Goal: Transaction & Acquisition: Purchase product/service

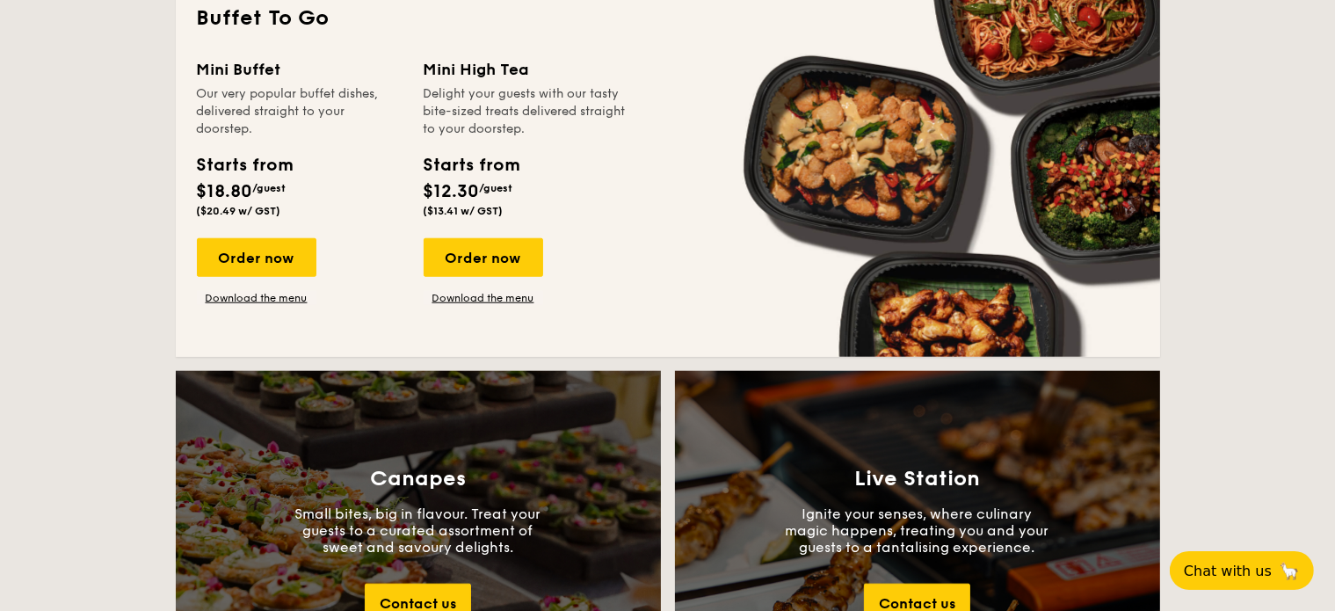
scroll to position [1583, 0]
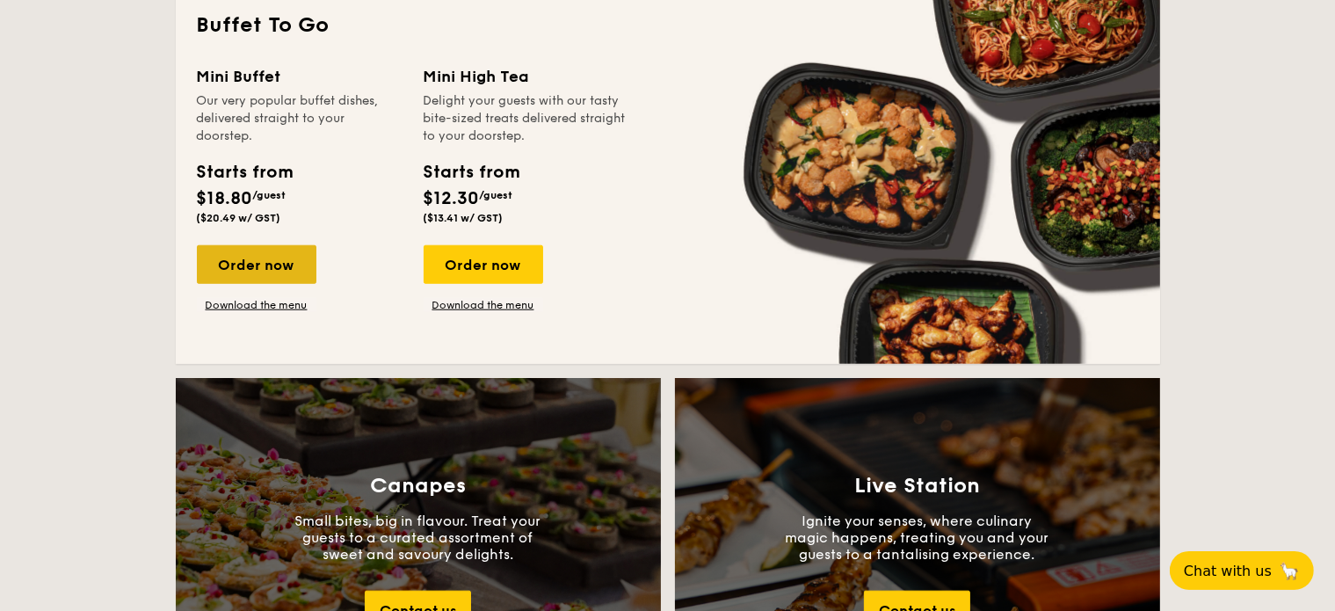
click at [264, 259] on div "Order now" at bounding box center [257, 264] width 120 height 39
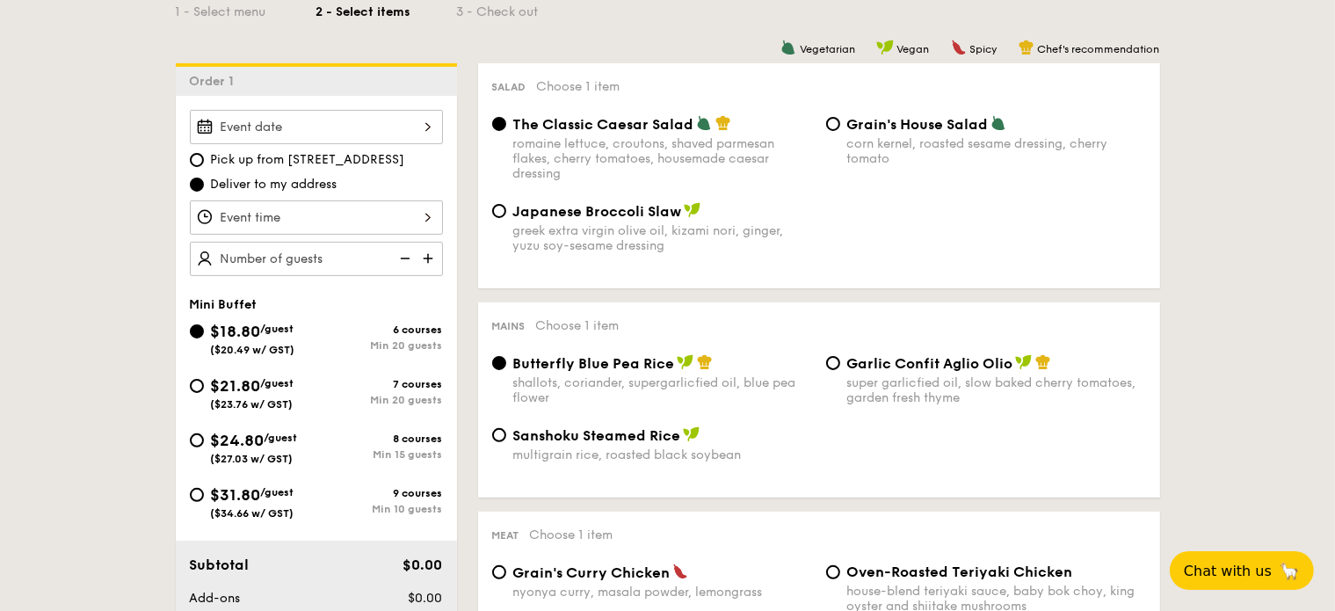
scroll to position [440, 0]
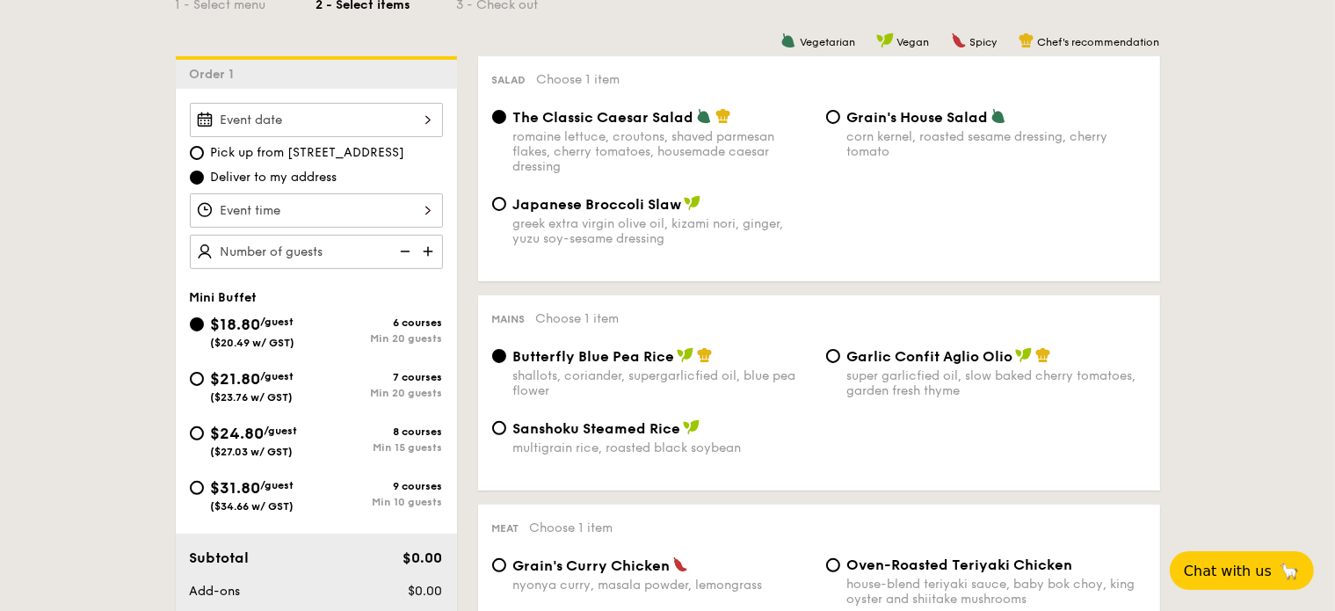
click at [253, 485] on span "$31.80" at bounding box center [236, 487] width 50 height 19
click at [204, 485] on input "$31.80 /guest ($34.66 w/ GST) 9 courses Min 10 guests" at bounding box center [197, 488] width 14 height 14
radio input "true"
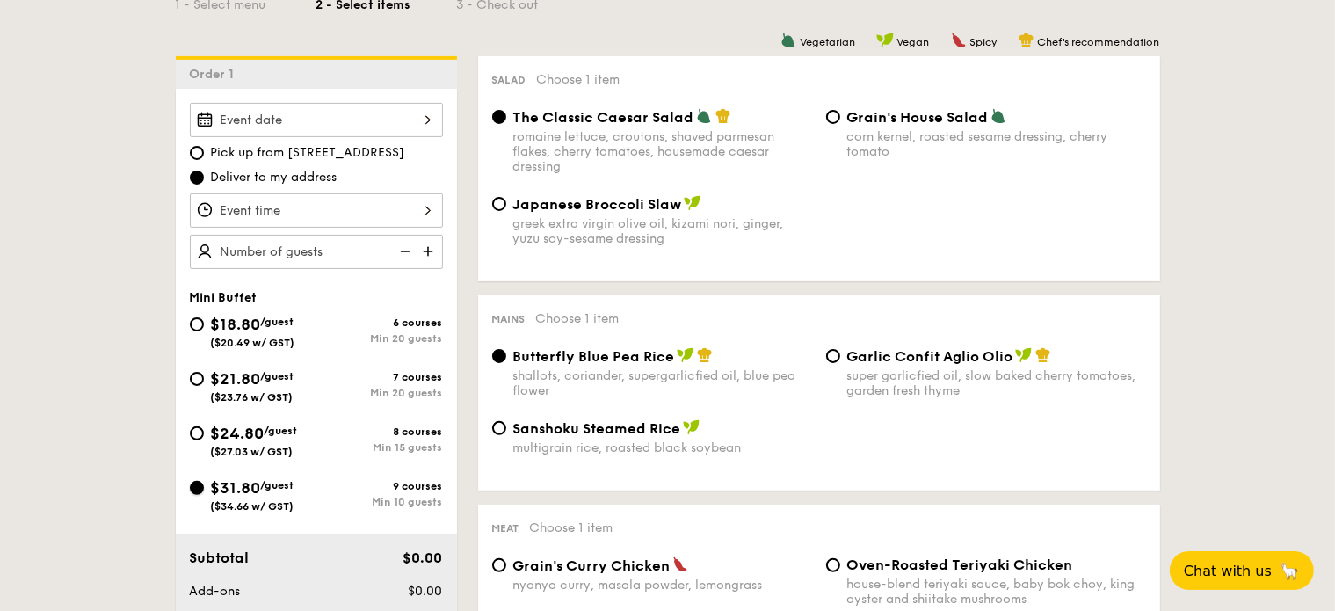
radio input "false"
radio input "true"
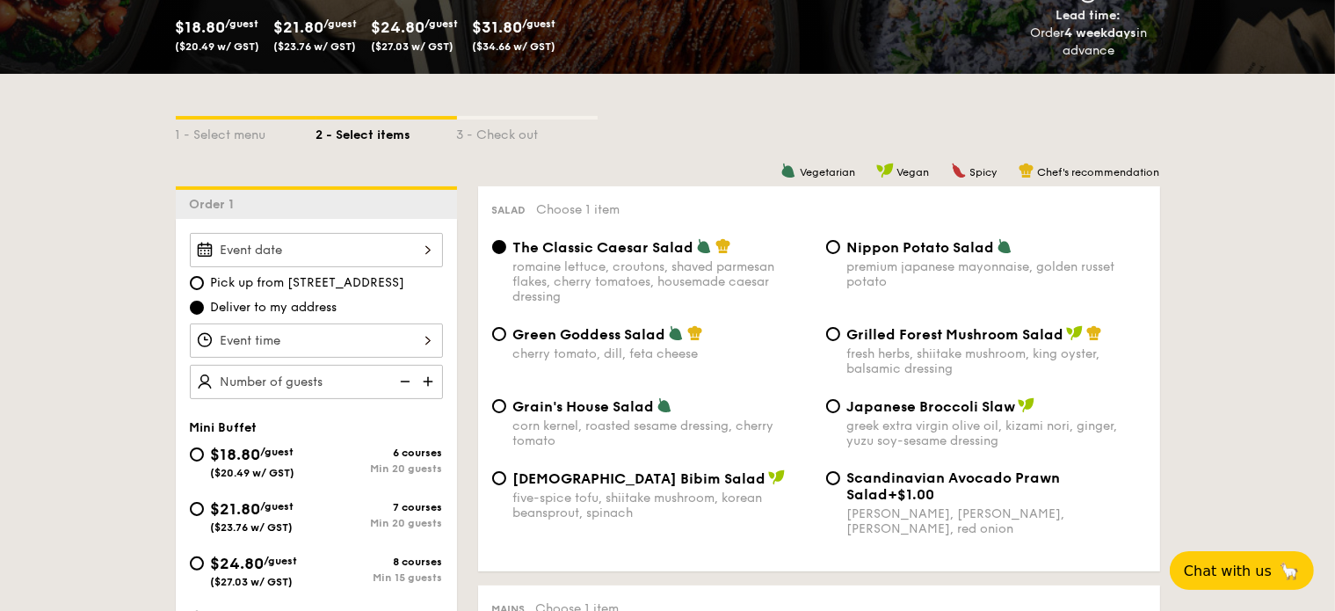
scroll to position [264, 0]
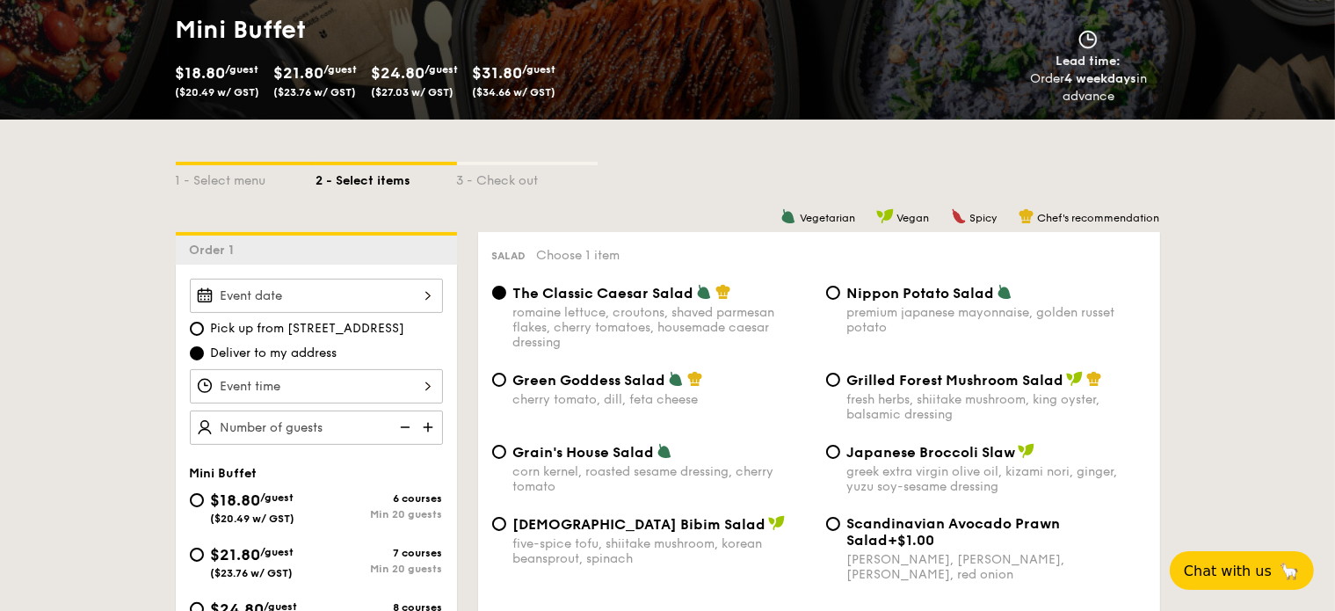
click at [490, 529] on div "Korean Bibim Salad five-spice tofu, shiitake mushroom, korean beansprout, spina…" at bounding box center [652, 540] width 334 height 51
click at [501, 515] on div "Grain's House Salad corn kernel, roasted sesame dressing, cherry tomato Japanes…" at bounding box center [819, 479] width 668 height 72
click at [500, 523] on input "Korean Bibim Salad five-spice tofu, shiitake mushroom, korean beansprout, spina…" at bounding box center [499, 524] width 14 height 14
radio input "true"
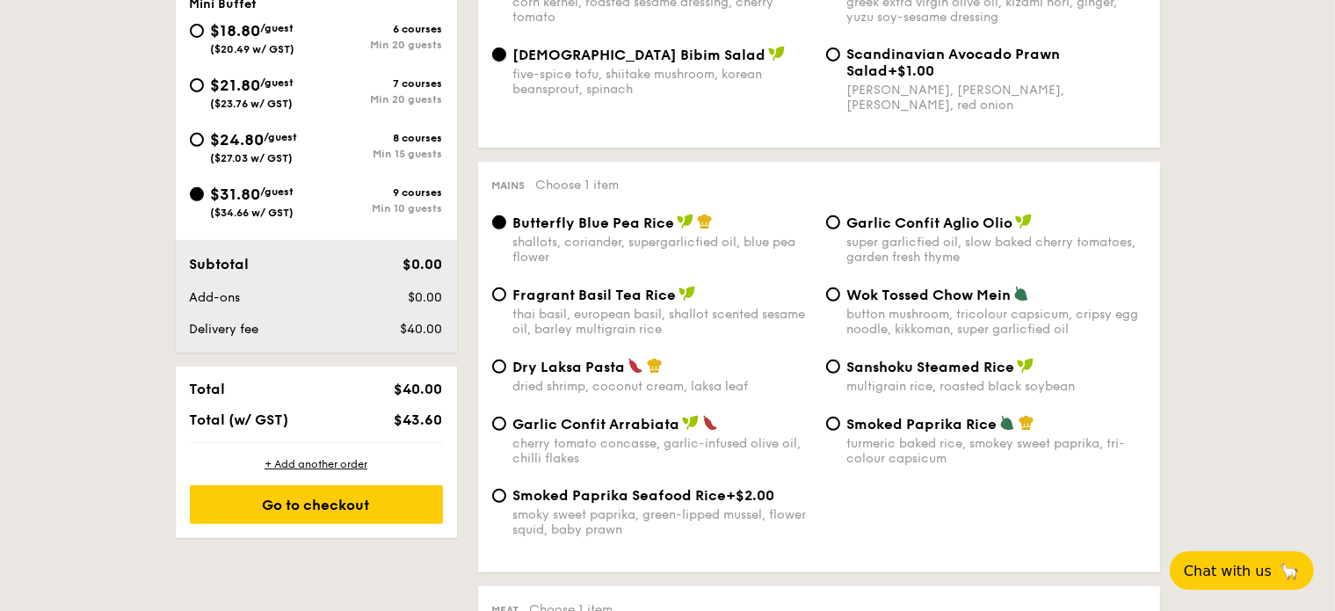
scroll to position [791, 0]
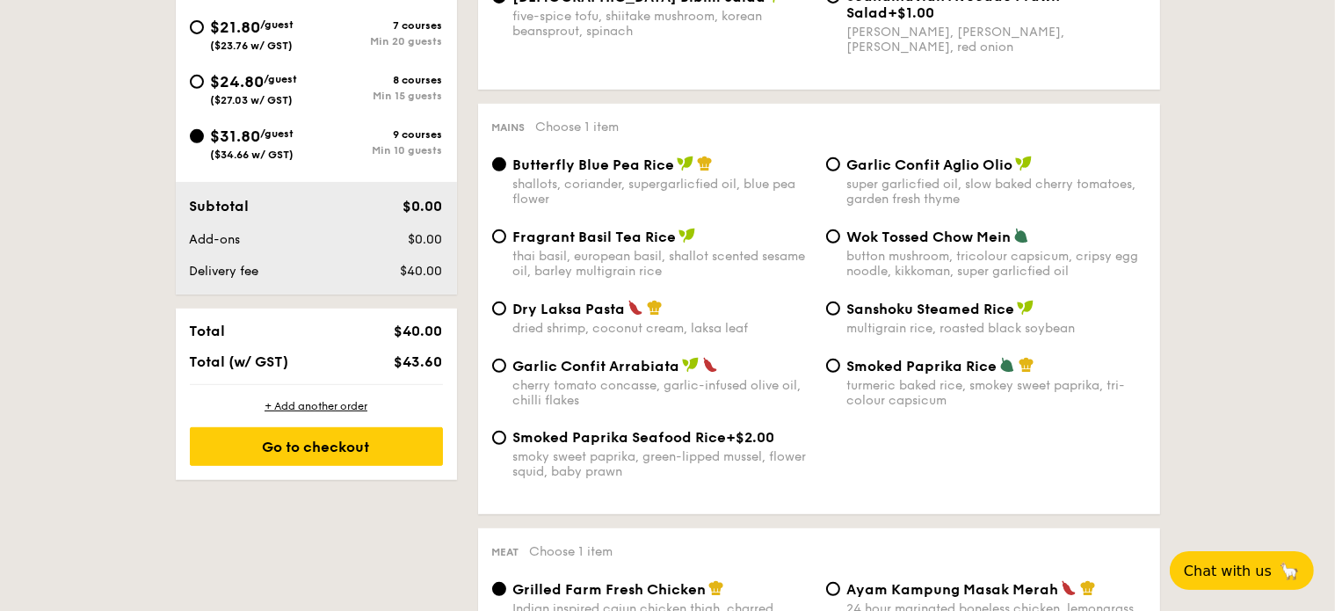
click at [549, 375] on span "Garlic Confit Arrabiata" at bounding box center [596, 366] width 167 height 17
click at [506, 373] on input "Garlic Confit Arrabiata cherry tomato concasse, garlic-infused olive oil, chill…" at bounding box center [499, 366] width 14 height 14
radio input "true"
click at [1027, 189] on div "super garlicfied oil, slow baked cherry tomatoes, garden fresh thyme" at bounding box center [997, 192] width 299 height 30
click at [840, 171] on input "Garlic Confit Aglio Olio super garlicfied oil, slow baked cherry tomatoes, gard…" at bounding box center [833, 164] width 14 height 14
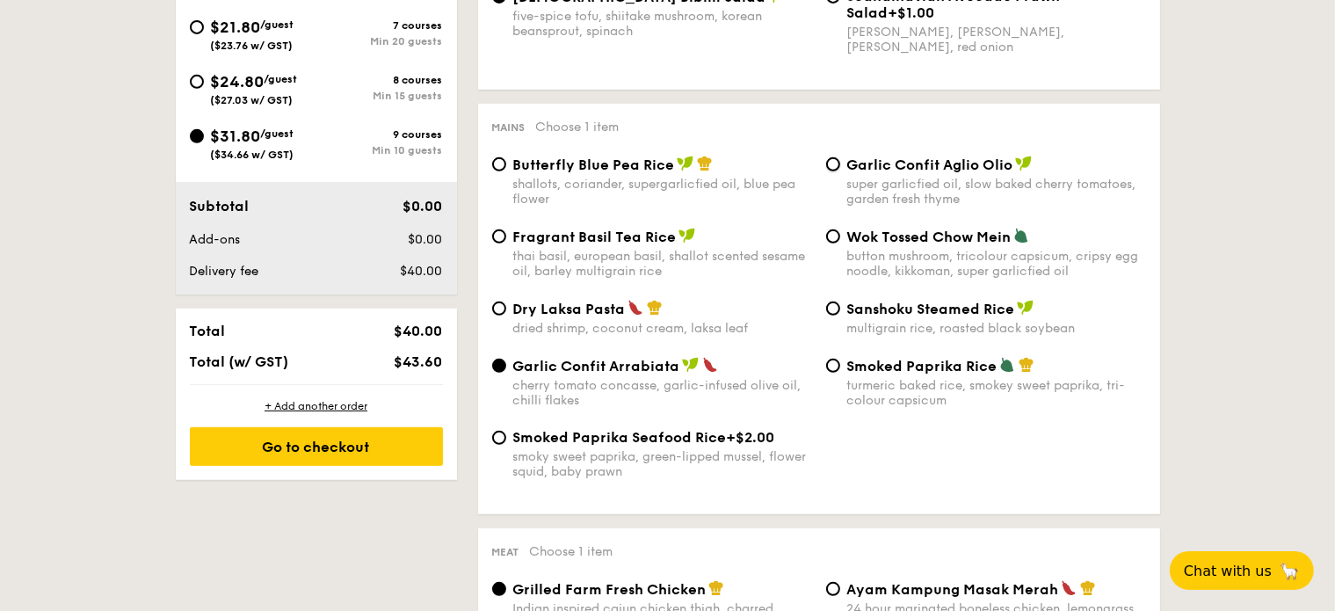
radio input "true"
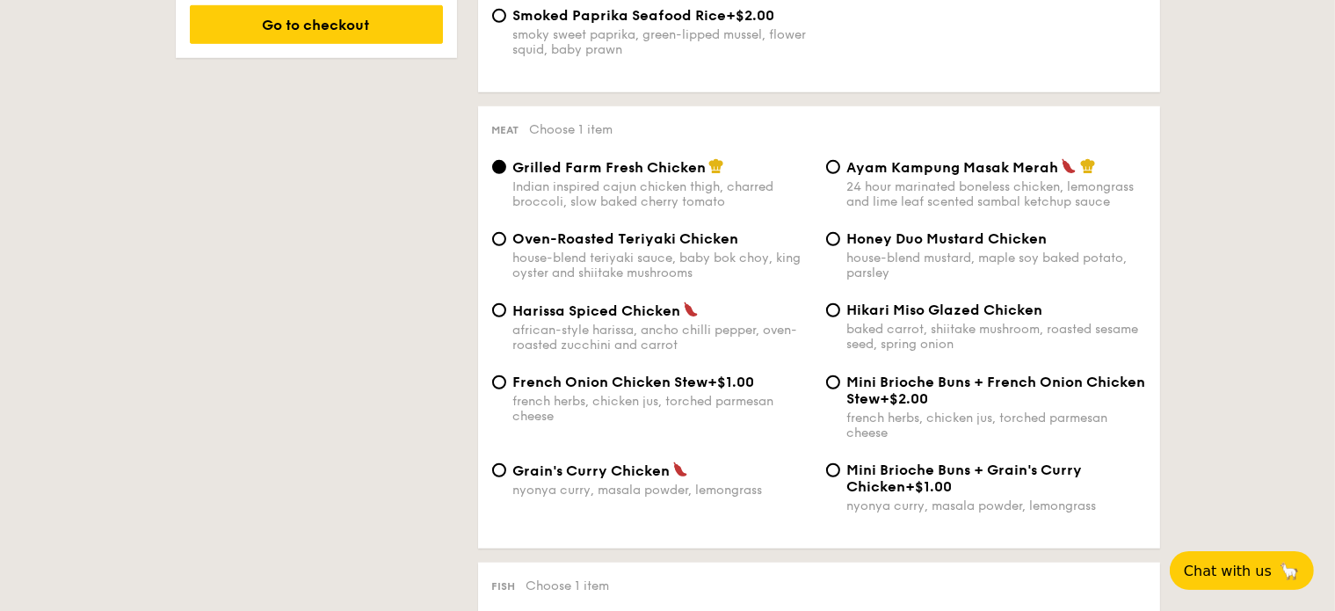
scroll to position [1231, 0]
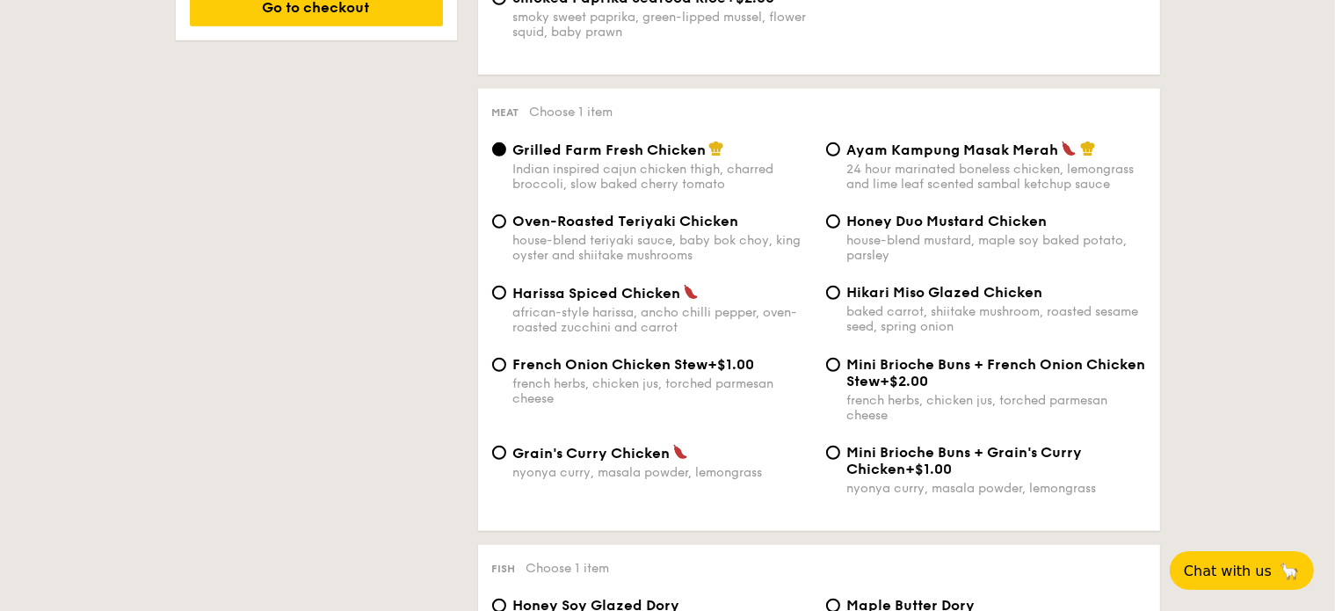
click at [975, 186] on div "24 hour marinated boneless chicken, lemongrass and lime leaf scented sambal ket…" at bounding box center [997, 177] width 299 height 30
click at [840, 156] on input "Ayam Kampung Masak Merah 24 hour marinated boneless chicken, lemongrass and lim…" at bounding box center [833, 149] width 14 height 14
radio input "true"
click at [696, 326] on div "african-style harissa, ancho chilli pepper, oven-roasted zucchini and carrot" at bounding box center [662, 320] width 299 height 30
click at [506, 300] on input "Harissa Spiced Chicken african-style harissa, ancho chilli pepper, oven-roasted…" at bounding box center [499, 293] width 14 height 14
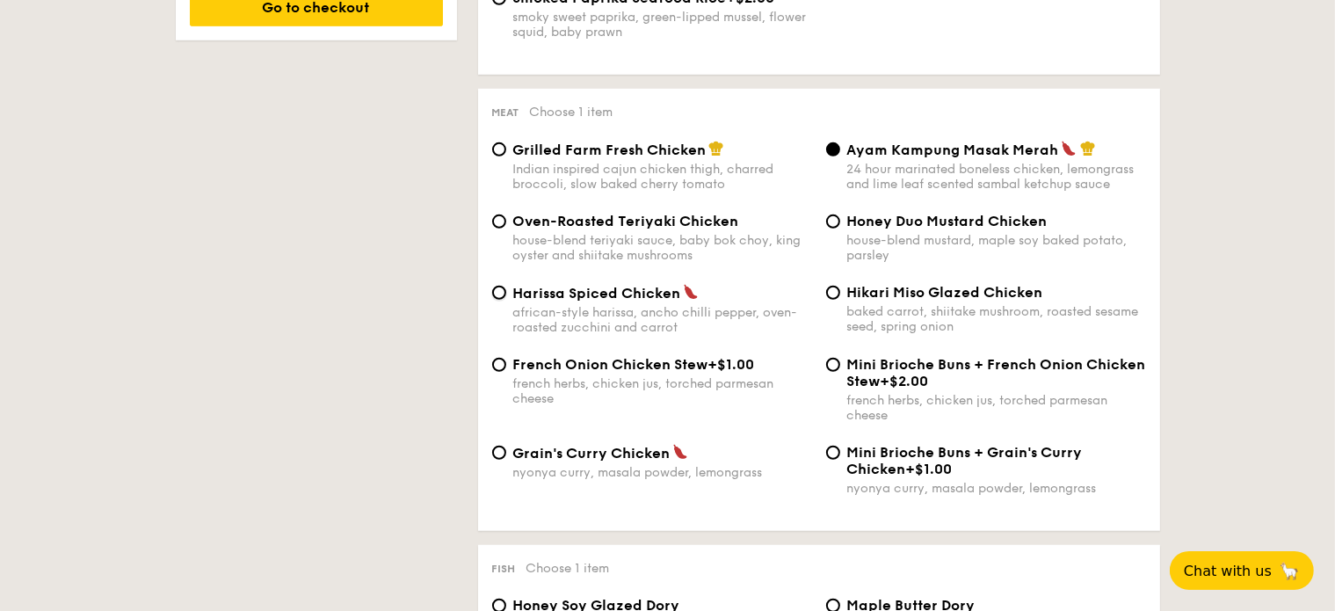
radio input "true"
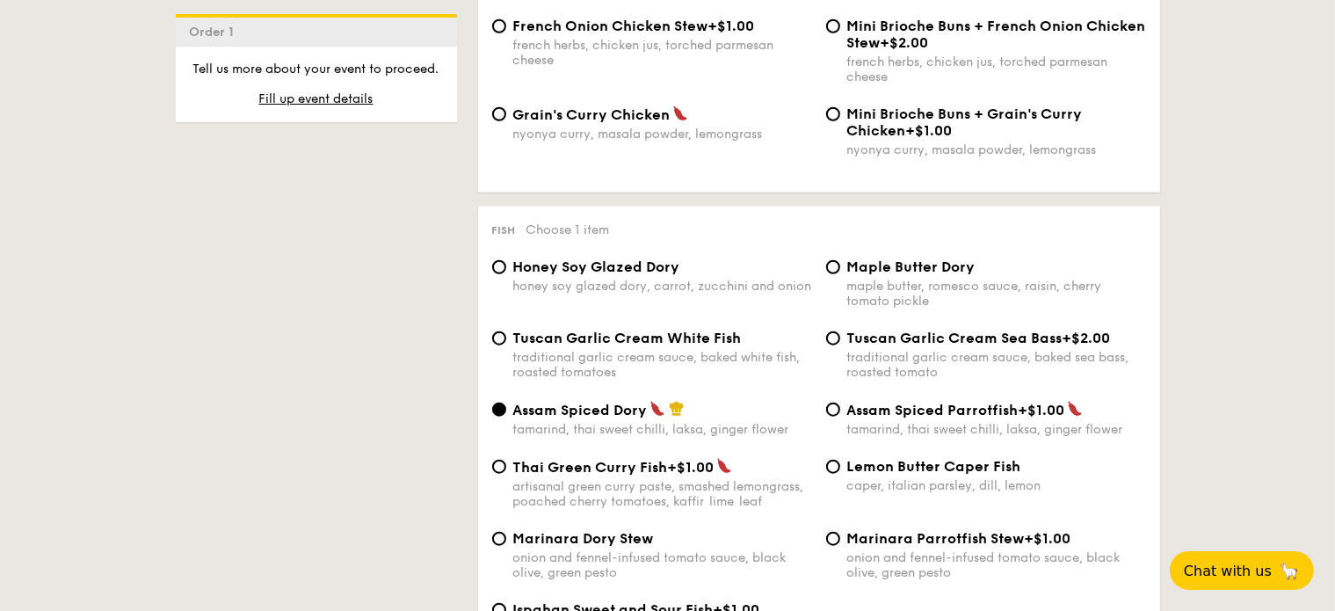
scroll to position [1583, 0]
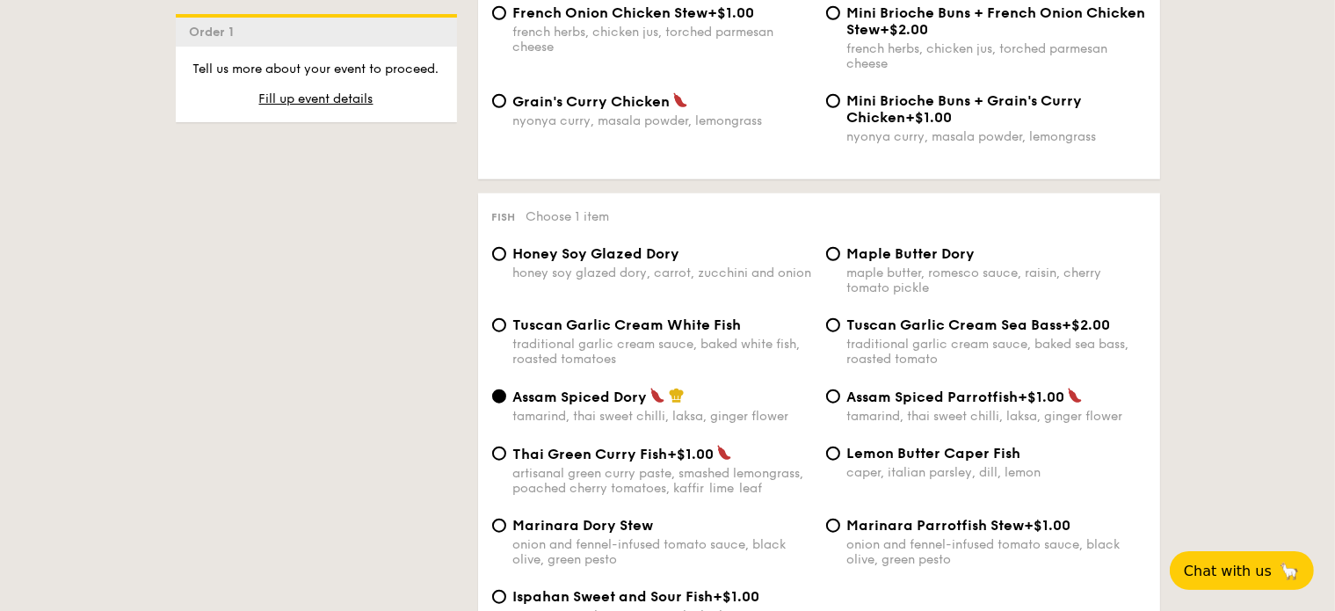
click at [629, 367] on div "traditional garlic cream sauce, baked white fish, roasted tomatoes" at bounding box center [662, 352] width 299 height 30
click at [506, 332] on input "Tuscan Garlic Cream White Fish traditional garlic cream sauce, baked white fish…" at bounding box center [499, 325] width 14 height 14
radio input "true"
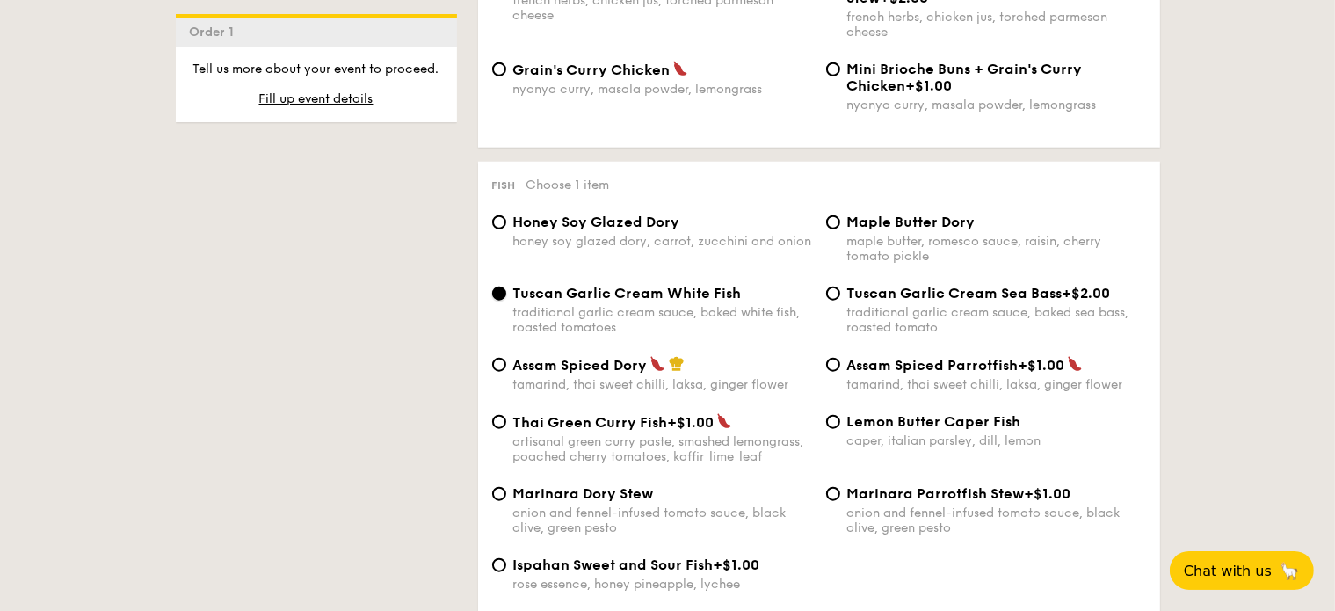
scroll to position [1670, 0]
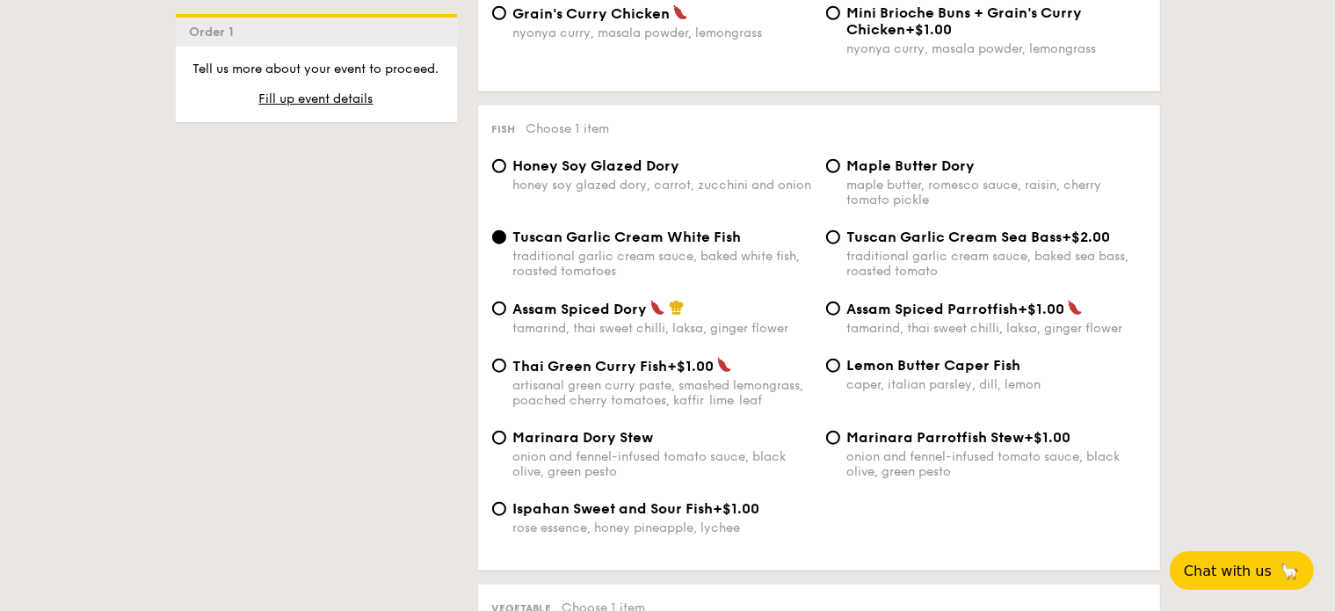
click at [910, 374] on span "Lemon Butter Caper Fish" at bounding box center [935, 365] width 174 height 17
click at [840, 373] on input "Lemon Butter Caper Fish caper, italian parsley, dill, lemon" at bounding box center [833, 366] width 14 height 14
radio input "true"
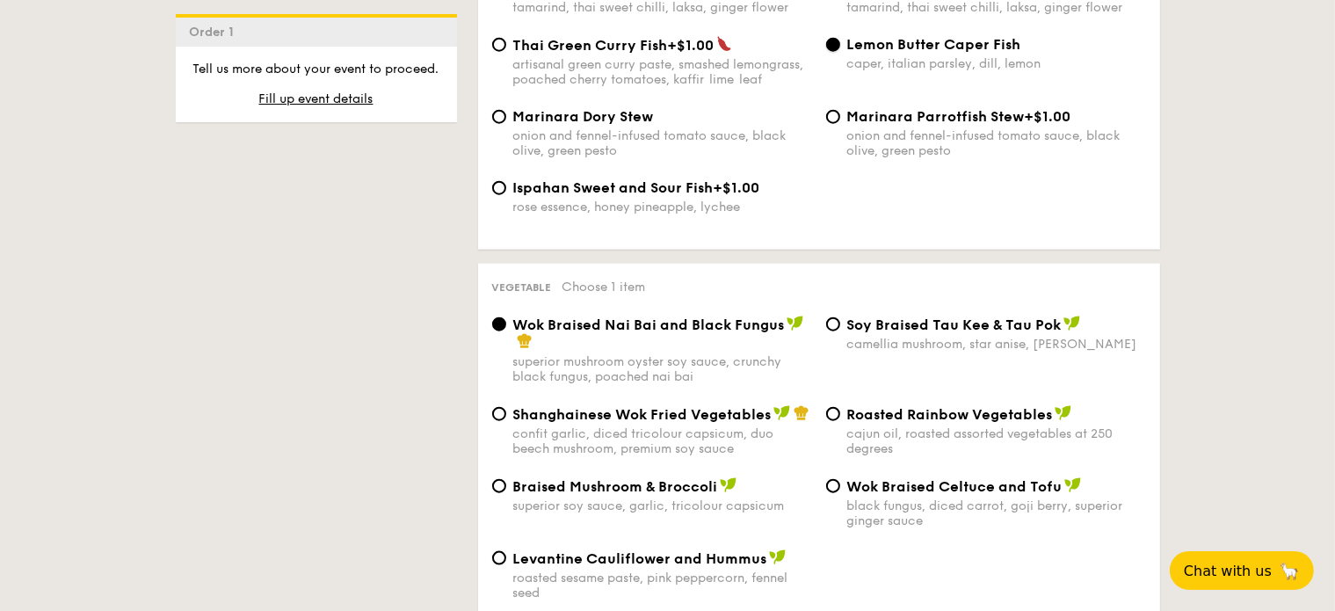
scroll to position [2022, 0]
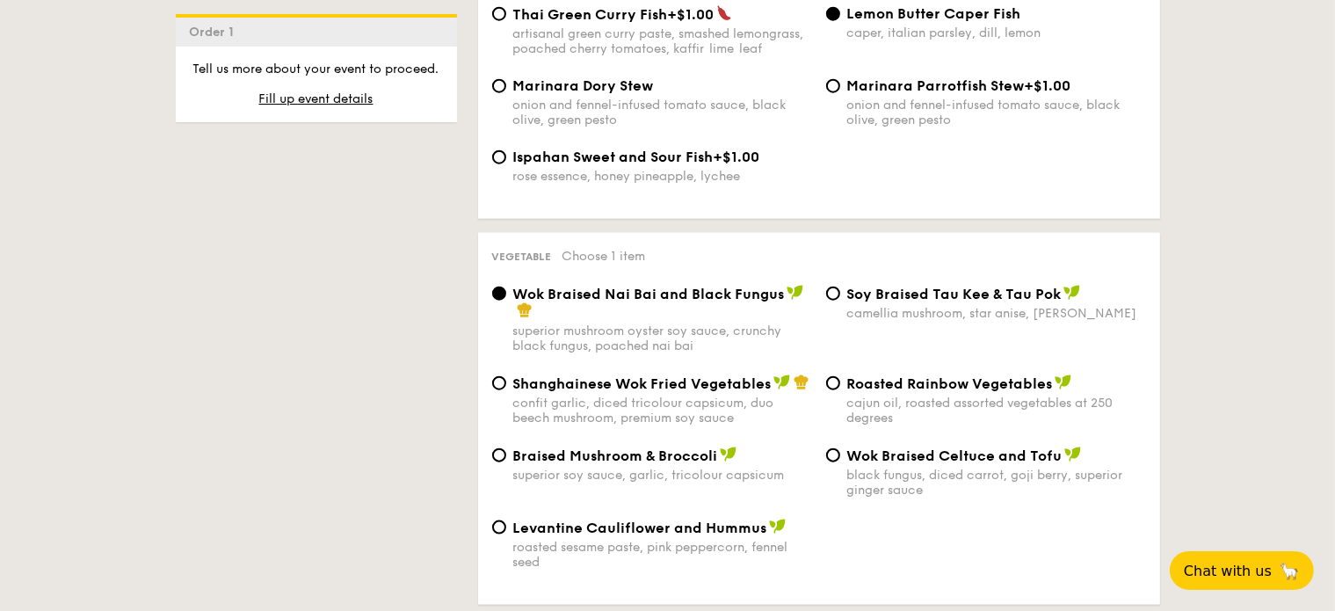
click at [912, 426] on div "cajun oil, roasted assorted vegetables at 250 degrees" at bounding box center [997, 411] width 299 height 30
click at [840, 390] on input "Roasted Rainbow Vegetables cajun oil, roasted assorted vegetables at 250 degrees" at bounding box center [833, 383] width 14 height 14
radio input "true"
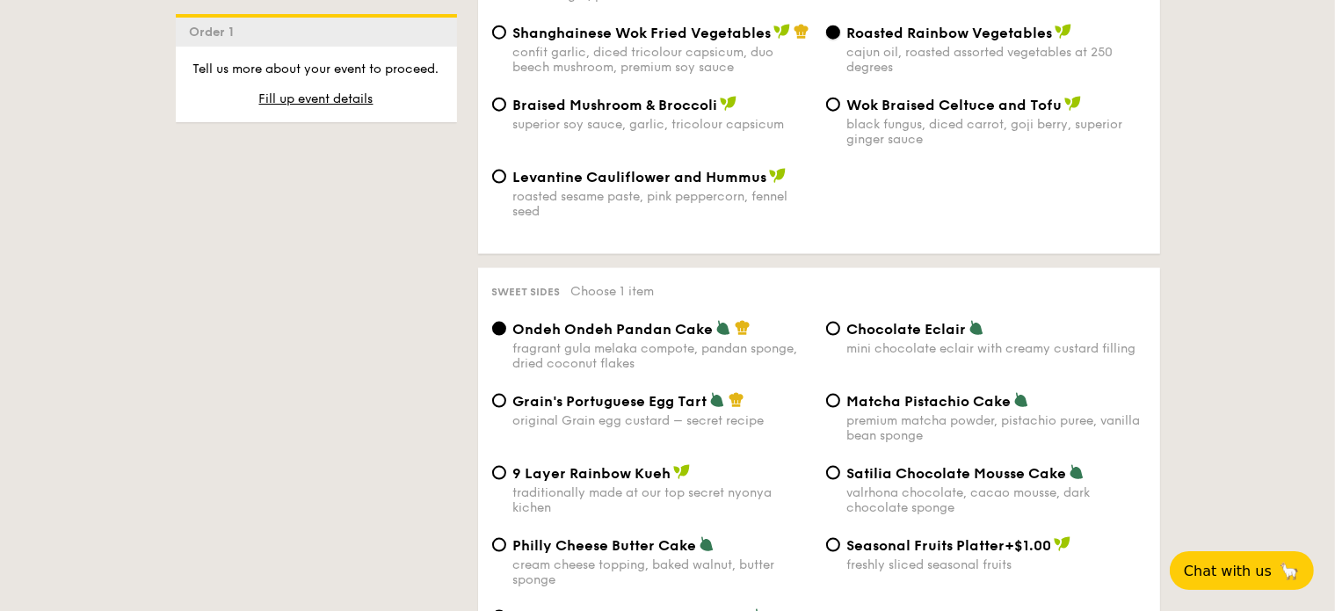
scroll to position [2374, 0]
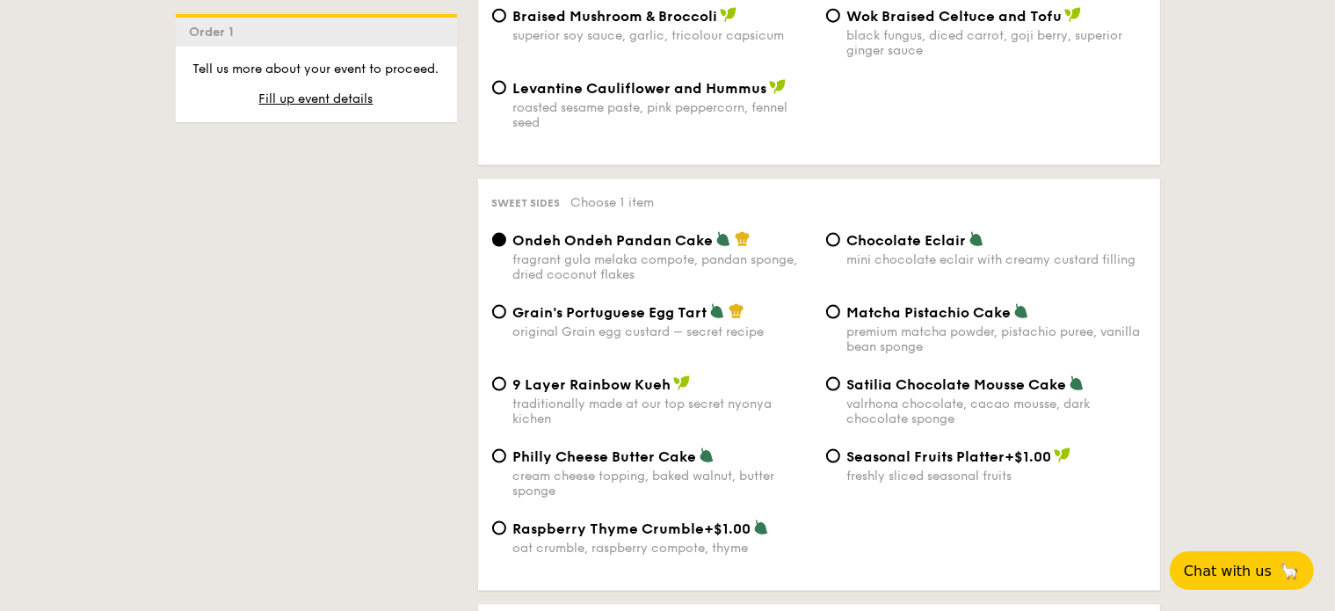
drag, startPoint x: 907, startPoint y: 267, endPoint x: 908, endPoint y: 321, distance: 53.6
click at [907, 249] on span "Chocolate Eclair" at bounding box center [908, 240] width 120 height 17
click at [840, 247] on input "Chocolate Eclair mini chocolate eclair with creamy custard filling" at bounding box center [833, 240] width 14 height 14
radio input "true"
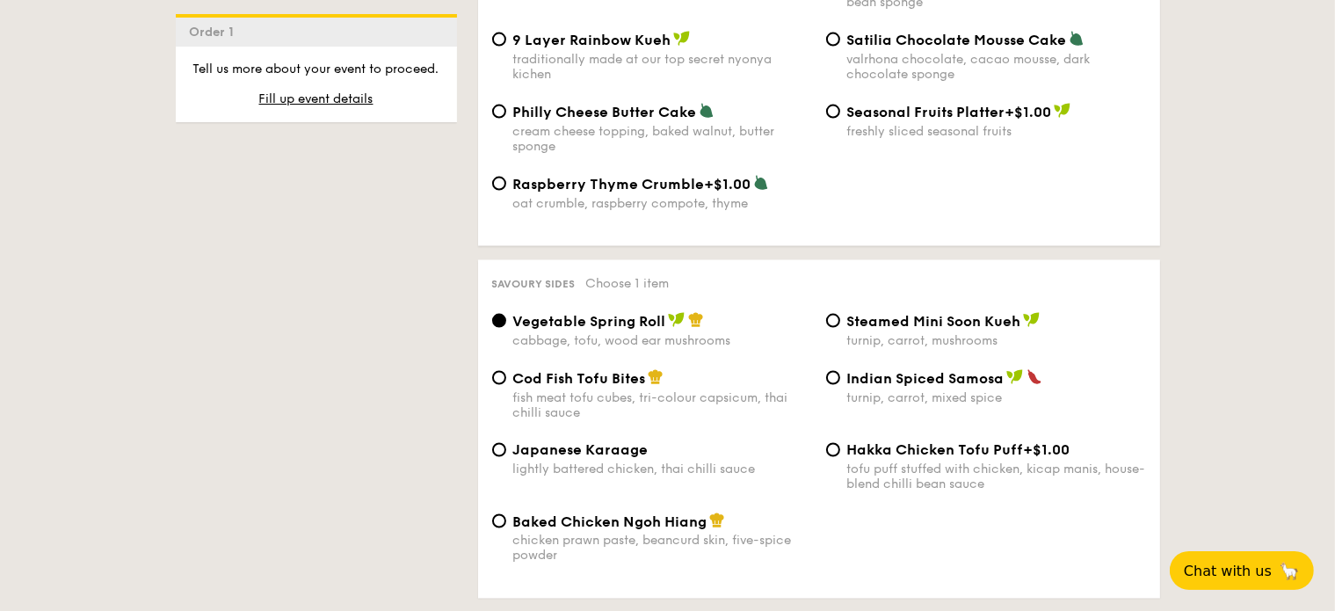
scroll to position [2813, 0]
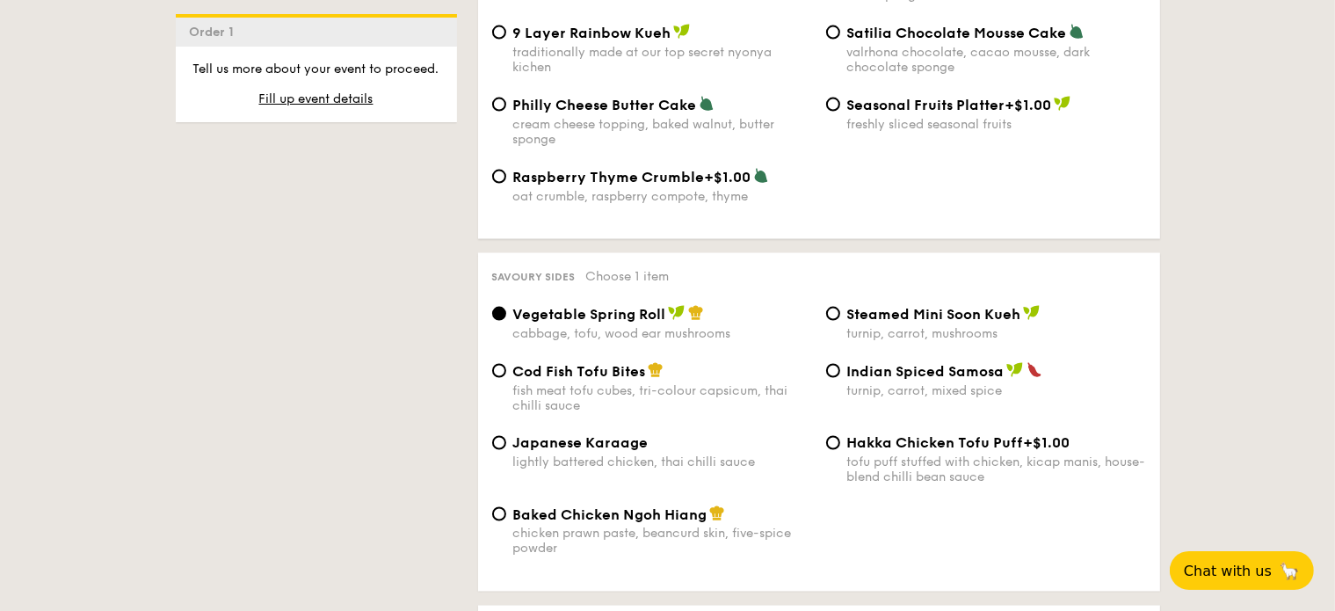
click at [925, 398] on div "Indian Spiced Samosa turnip, carrot, mixed spice" at bounding box center [997, 380] width 299 height 36
click at [840, 378] on input "Indian Spiced Samosa turnip, carrot, mixed spice" at bounding box center [833, 371] width 14 height 14
radio input "true"
click at [717, 341] on div "cabbage, tofu, wood ear mushrooms" at bounding box center [662, 333] width 299 height 15
click at [506, 321] on input "Vegetable Spring Roll cabbage, tofu, wood ear mushrooms" at bounding box center [499, 314] width 14 height 14
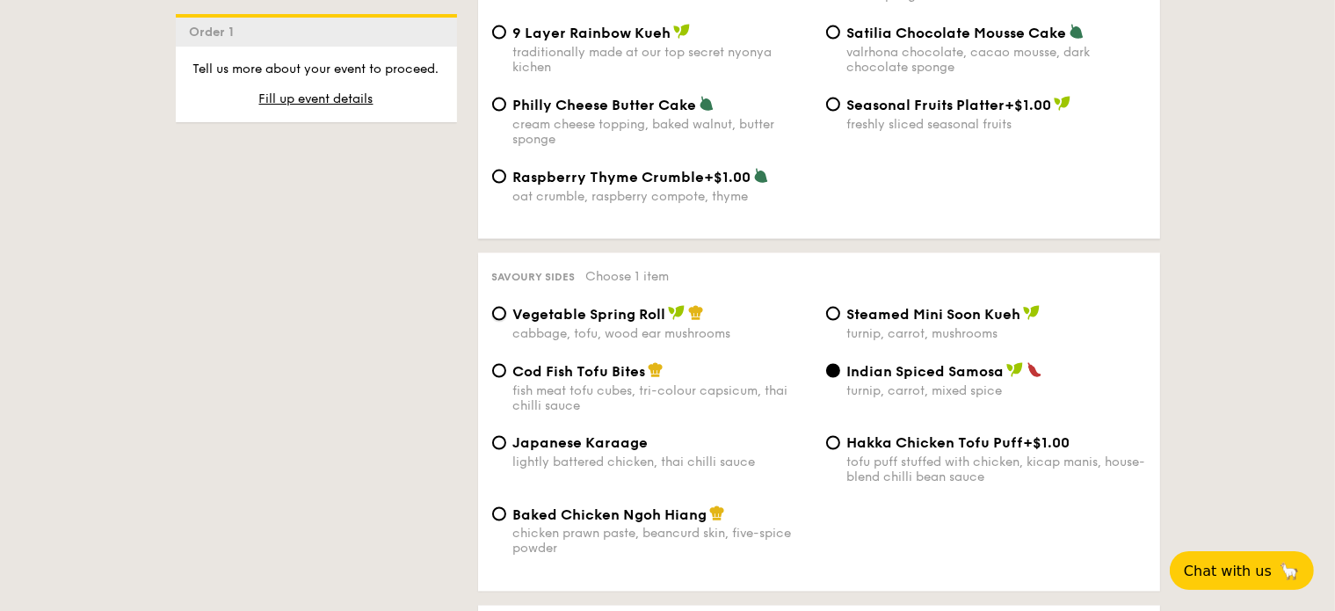
radio input "true"
click at [745, 557] on div "chicken prawn paste, beancurd skin, five-spice powder" at bounding box center [662, 542] width 299 height 30
click at [506, 521] on input "Baked Chicken Ngoh Hiang chicken prawn paste, beancurd skin, five-spice powder" at bounding box center [499, 514] width 14 height 14
radio input "true"
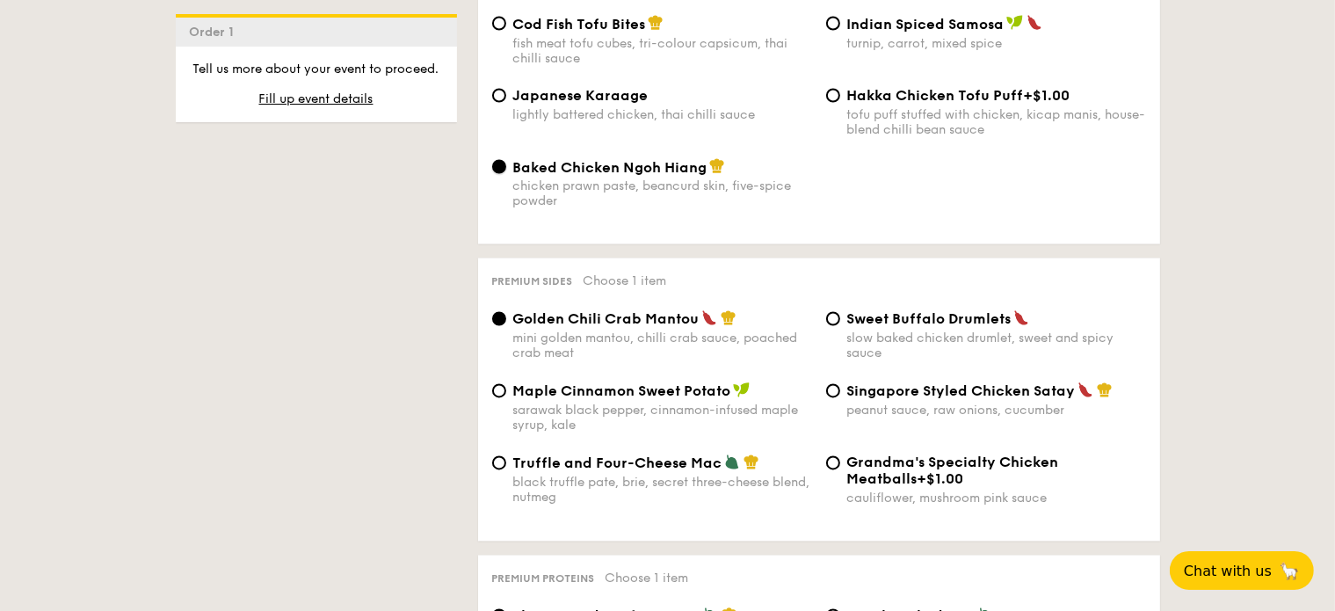
scroll to position [3165, 0]
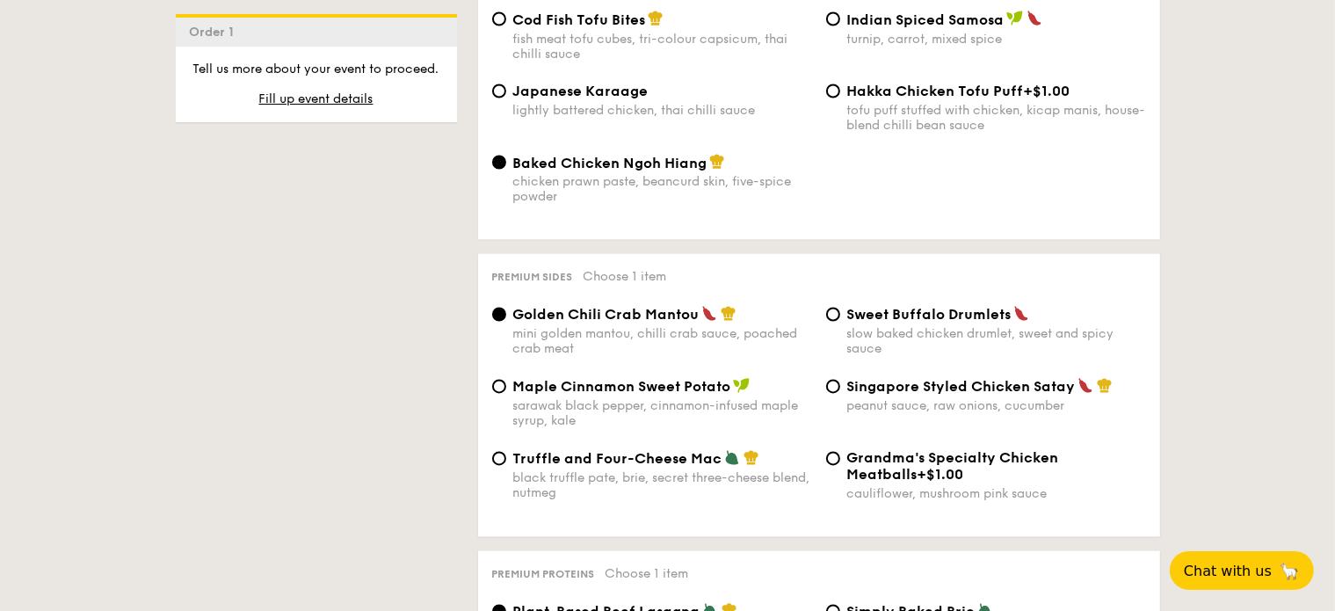
click at [757, 501] on div "black truffle pate, brie, secret three-cheese blend, nutmeg" at bounding box center [662, 486] width 299 height 30
click at [506, 466] on input "Truffle and Four-Cheese Mac black truffle [PERSON_NAME], secret three-cheese bl…" at bounding box center [499, 459] width 14 height 14
radio input "true"
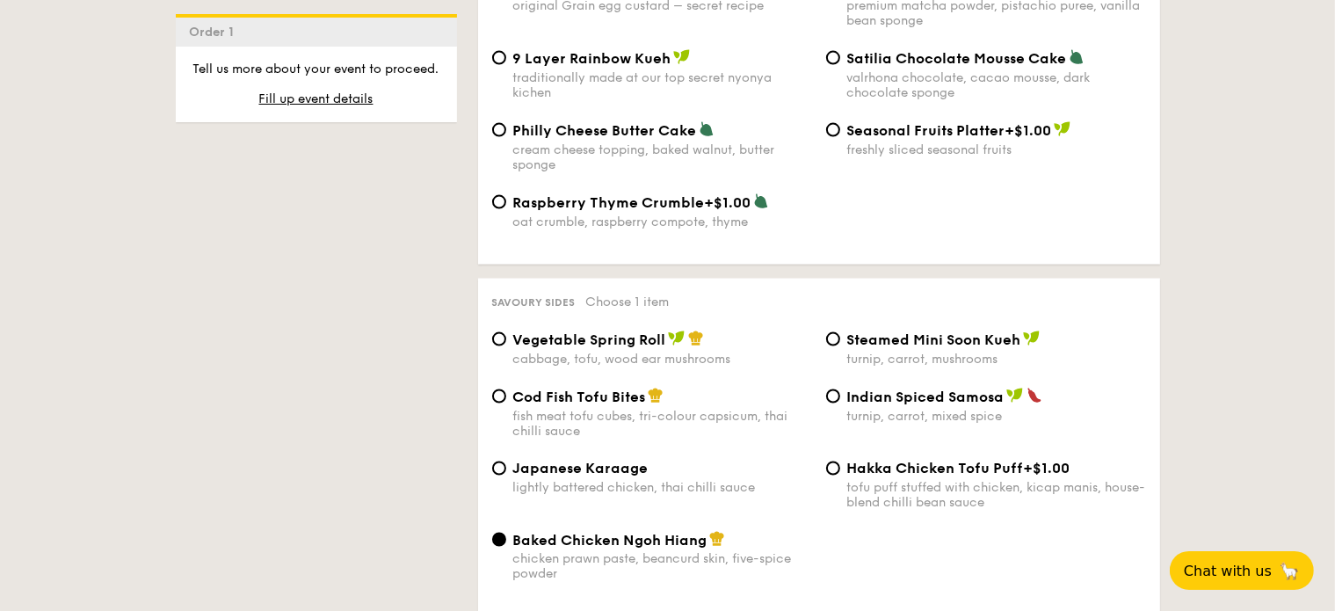
scroll to position [2901, 0]
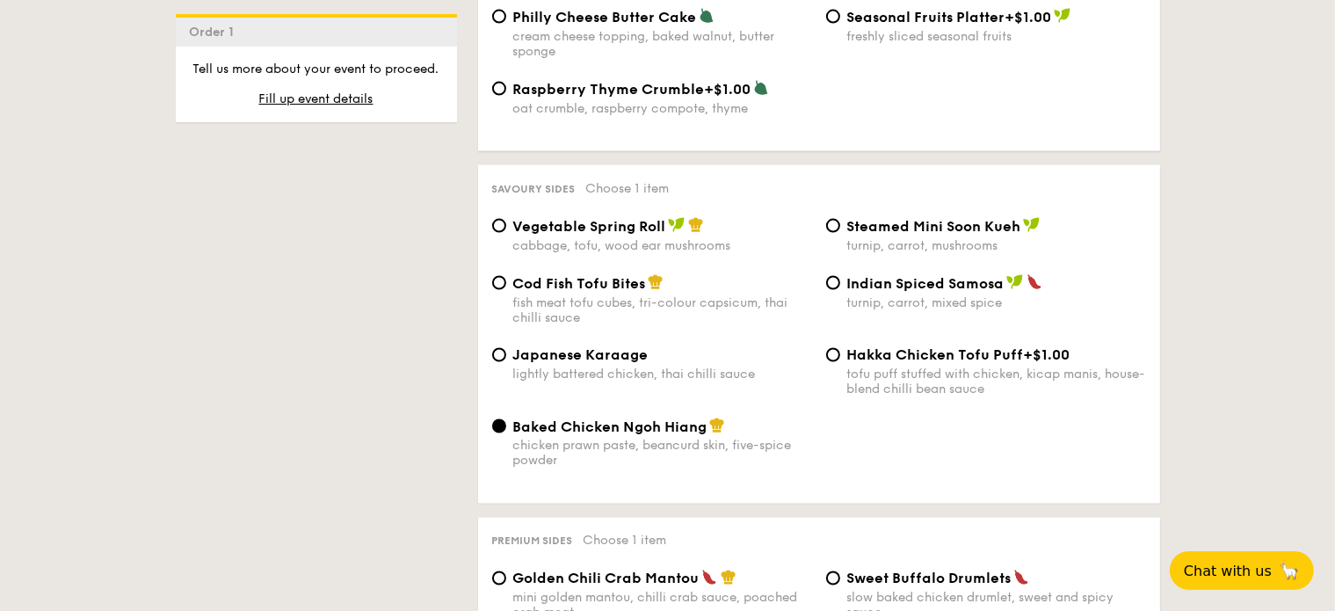
click at [567, 325] on div "Cod Fish Tofu Bites fish meat tofu cubes, tri-colour capsicum, thai chilli sauce" at bounding box center [662, 299] width 299 height 51
click at [506, 290] on input "Cod Fish Tofu Bites fish meat tofu cubes, tri-colour capsicum, thai chilli sauce" at bounding box center [499, 283] width 14 height 14
radio input "true"
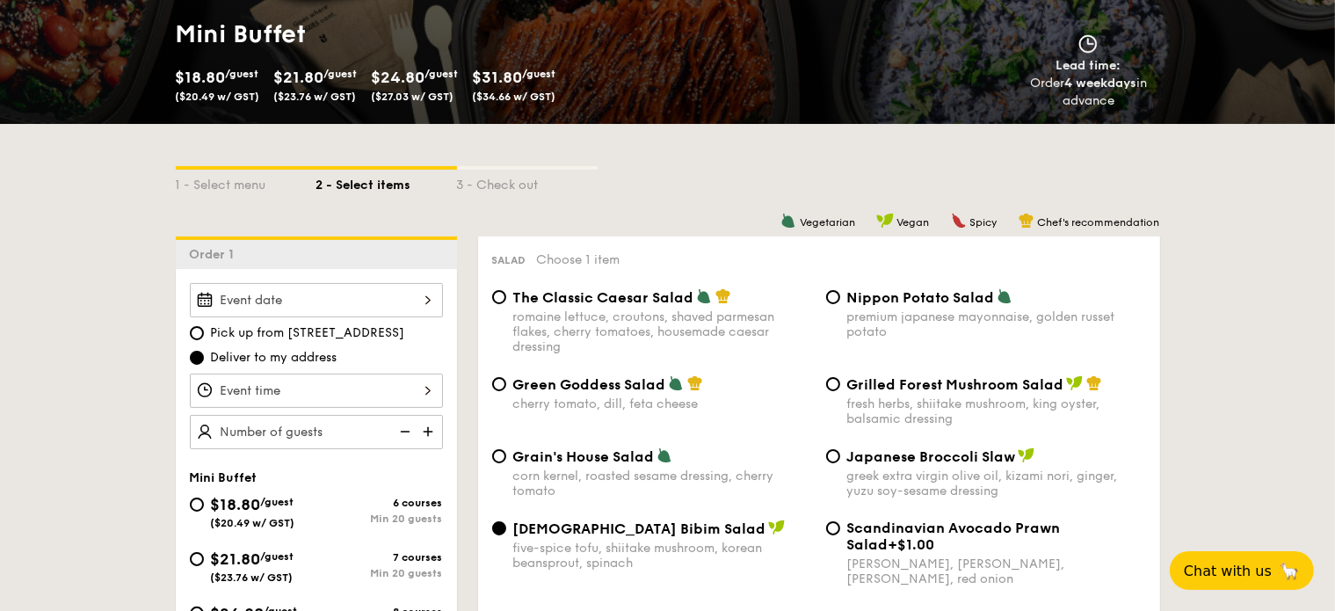
scroll to position [264, 0]
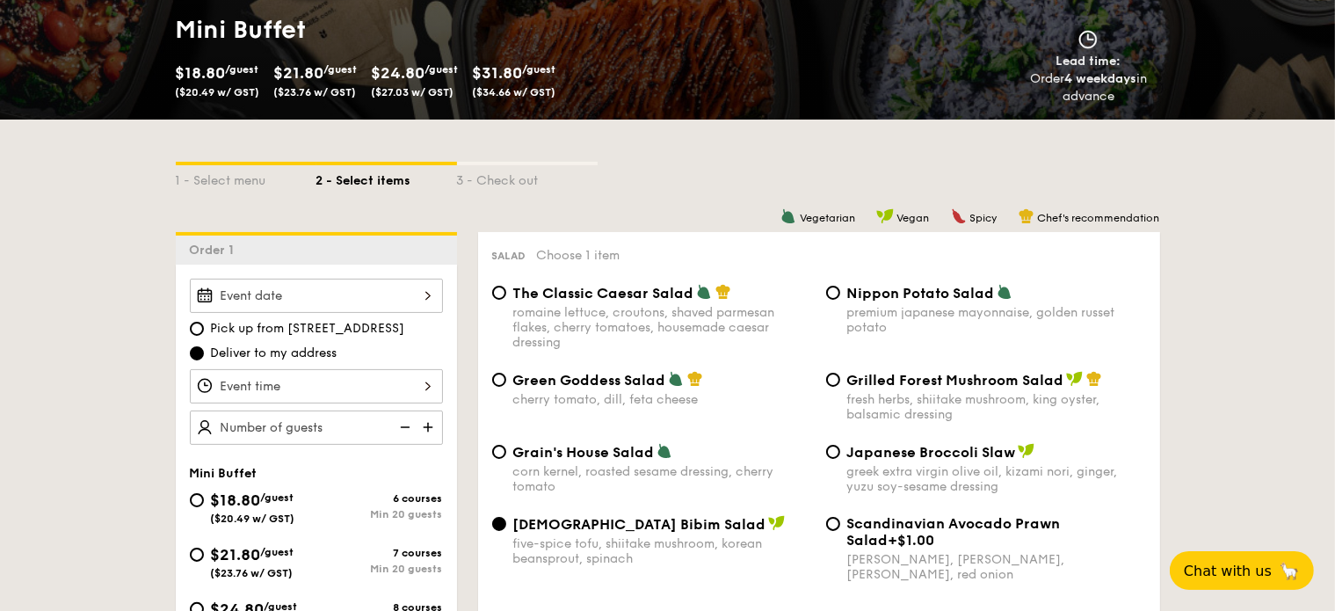
click at [373, 297] on div at bounding box center [316, 296] width 253 height 34
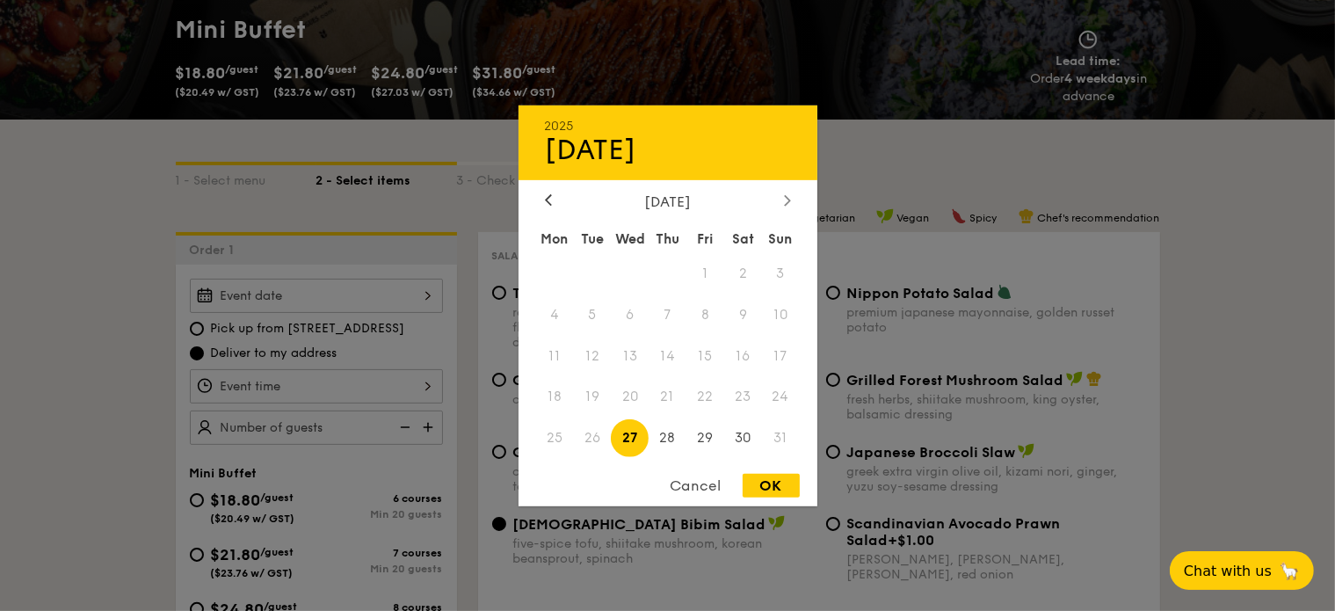
click at [787, 200] on icon at bounding box center [787, 199] width 7 height 11
click at [549, 197] on icon at bounding box center [548, 199] width 7 height 11
click at [779, 433] on span "31" at bounding box center [781, 438] width 38 height 38
click at [778, 433] on span "31" at bounding box center [781, 438] width 38 height 38
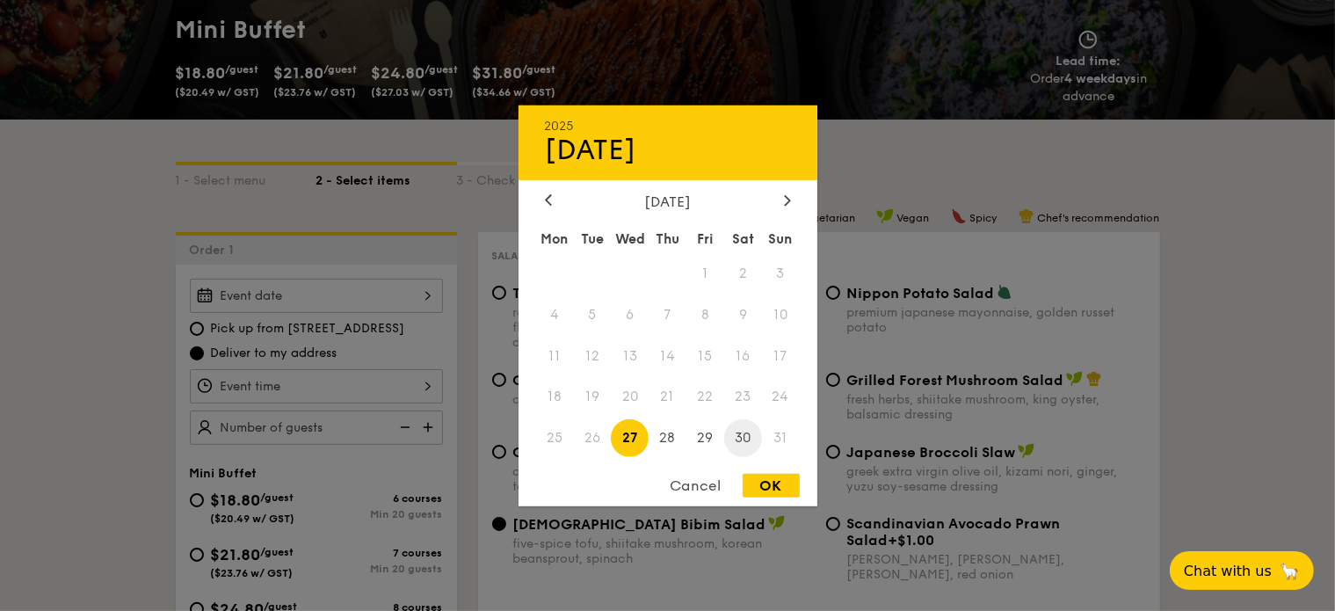
click at [747, 434] on span "30" at bounding box center [743, 438] width 38 height 38
click at [760, 484] on div "OK" at bounding box center [771, 486] width 57 height 24
type input "[DATE]"
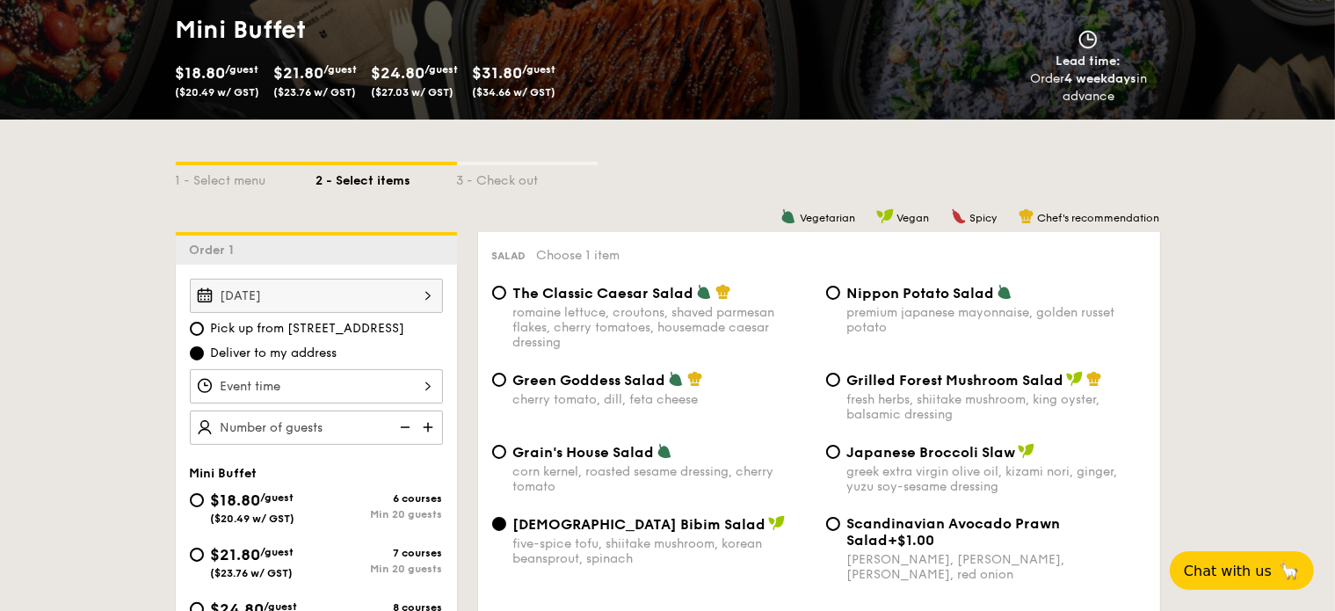
click at [313, 320] on span "Pick up from [STREET_ADDRESS]" at bounding box center [308, 329] width 194 height 18
click at [204, 322] on input "Pick up from [STREET_ADDRESS]" at bounding box center [197, 329] width 14 height 14
radio input "true"
click at [330, 307] on div "[DATE]" at bounding box center [316, 296] width 253 height 34
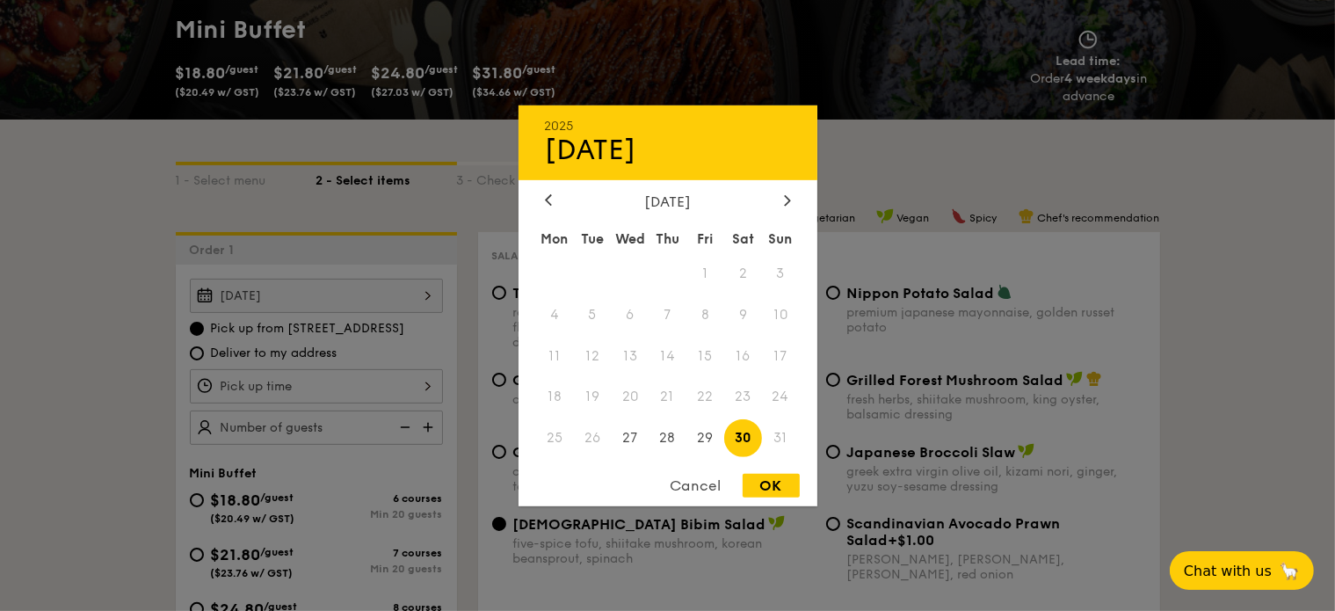
click at [775, 436] on span "31" at bounding box center [781, 438] width 38 height 38
click at [781, 193] on div at bounding box center [788, 201] width 16 height 17
click at [772, 262] on span "7" at bounding box center [781, 273] width 38 height 38
click at [772, 266] on span "7" at bounding box center [781, 273] width 38 height 38
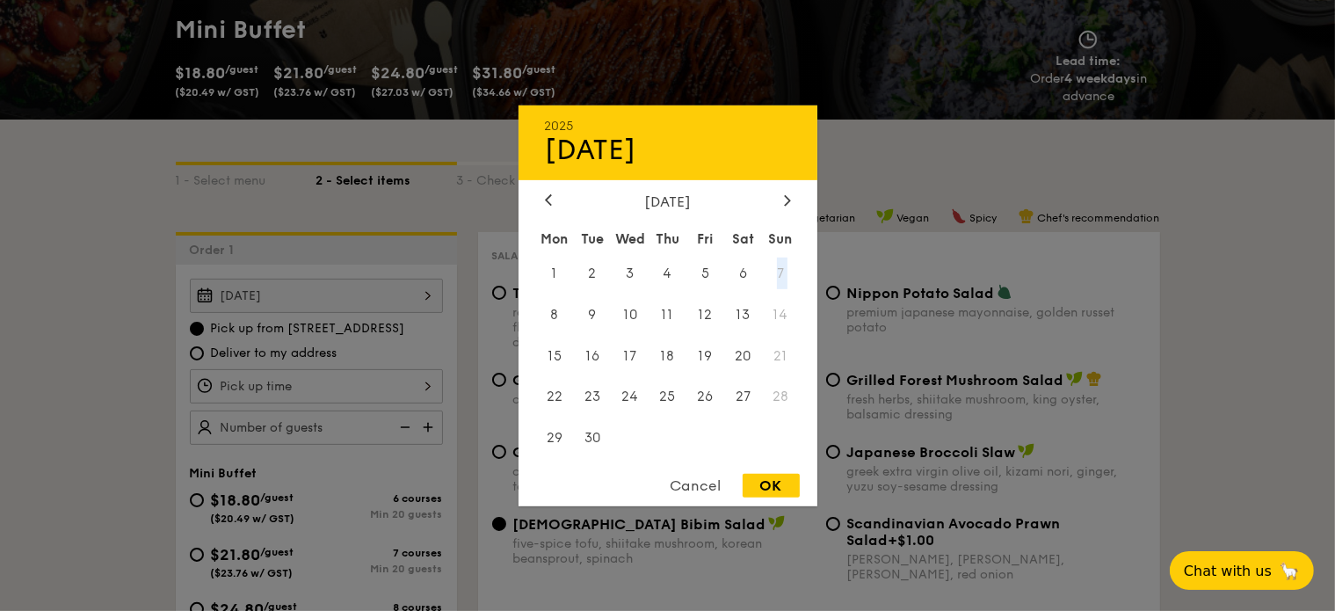
click at [772, 266] on span "7" at bounding box center [781, 273] width 38 height 38
click at [557, 198] on div "[DATE]" at bounding box center [668, 201] width 246 height 17
click at [552, 207] on div "[DATE] Mon Tue Wed Thu Fri Sat Sun 1 2 3 4 5 6 7 8 9 10 11 12 13 14 15 16 17 18…" at bounding box center [668, 326] width 299 height 267
click at [549, 199] on icon at bounding box center [548, 199] width 7 height 11
click at [1147, 249] on div at bounding box center [667, 305] width 1335 height 611
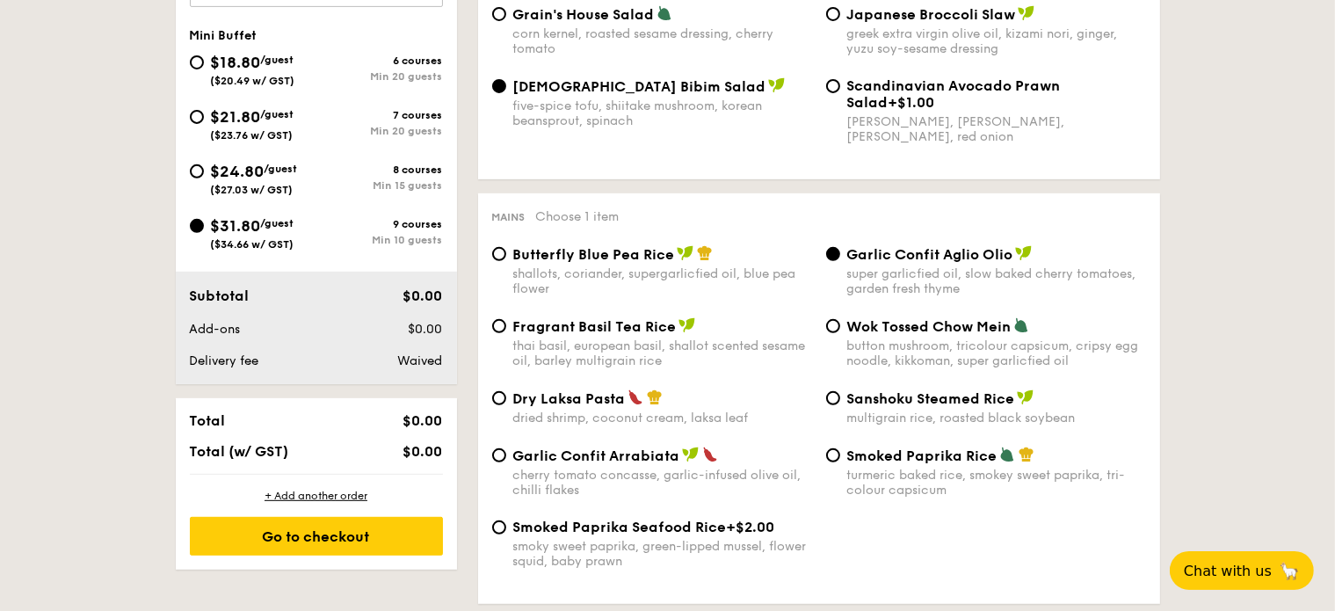
scroll to position [703, 0]
